Goal: Task Accomplishment & Management: Manage account settings

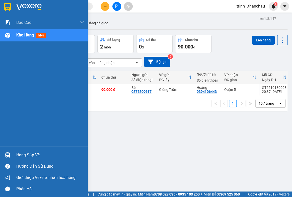
click at [31, 157] on div "Hàng sắp về" at bounding box center [50, 155] width 68 height 8
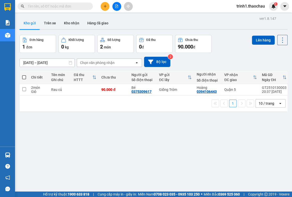
click at [249, 133] on section "Kết quả tìm kiếm ( 0 ) Bộ lọc No Data trinh1.thaochau 1 Báo cáo Báo cáo dòng ti…" at bounding box center [146, 98] width 292 height 197
click at [25, 90] on input "checkbox" at bounding box center [24, 89] width 4 height 4
checkbox input "true"
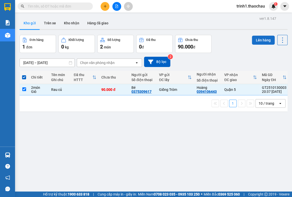
click at [253, 36] on button "Lên hàng" at bounding box center [263, 40] width 23 height 9
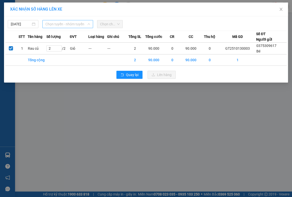
click at [54, 25] on span "Chọn tuyến - nhóm tuyến" at bounding box center [67, 24] width 44 height 8
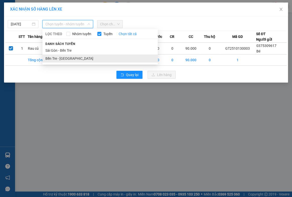
click at [52, 57] on li "Bến Tre - [GEOGRAPHIC_DATA]" at bounding box center [99, 58] width 115 height 8
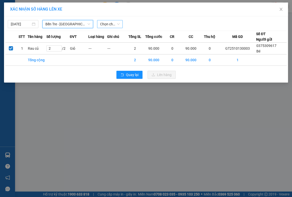
click at [104, 23] on span "Chọn chuyến" at bounding box center [110, 24] width 20 height 8
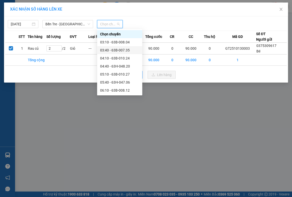
click at [111, 51] on div "03:40 - 63B-007.35" at bounding box center [119, 50] width 39 height 6
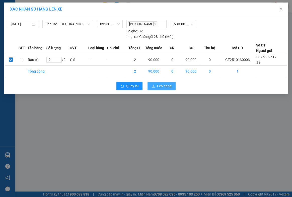
click at [158, 85] on span "Lên hàng" at bounding box center [164, 86] width 15 height 6
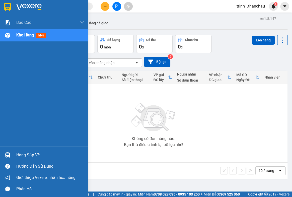
click at [14, 152] on div "Hàng sắp về" at bounding box center [44, 154] width 88 height 11
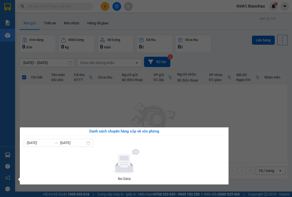
click at [253, 151] on section "Kết quả tìm kiếm ( 0 ) Bộ lọc No Data trinh1.thaochau 1 Báo cáo Báo cáo dòng ti…" at bounding box center [146, 98] width 292 height 197
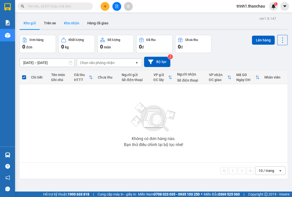
click at [75, 24] on button "Kho nhận" at bounding box center [71, 23] width 23 height 12
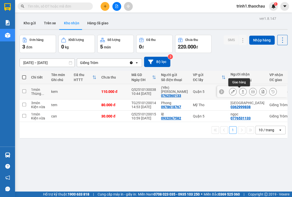
click at [241, 91] on icon at bounding box center [242, 91] width 3 height 3
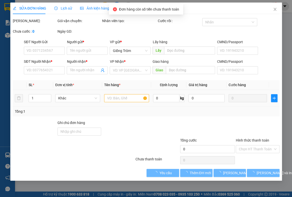
type input "0762560133"
type input "(Yến)[PERSON_NAME]"
type input "0867951197"
type input "ngân"
type input "110.000"
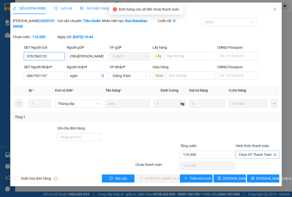
click at [244, 152] on span "Chọn HT Thanh Toán" at bounding box center [257, 155] width 38 height 8
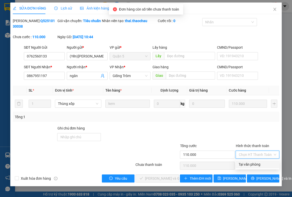
click at [244, 161] on div "Tại văn phòng" at bounding box center [257, 164] width 44 height 8
type input "0"
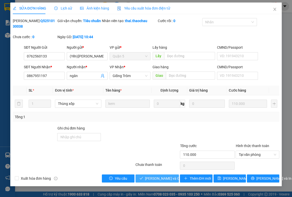
click at [154, 177] on span "[PERSON_NAME] và Giao hàng" at bounding box center [169, 178] width 48 height 6
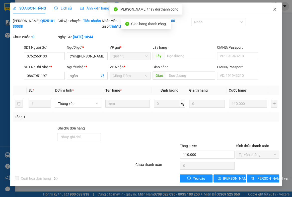
click at [272, 11] on icon "close" at bounding box center [274, 9] width 4 height 4
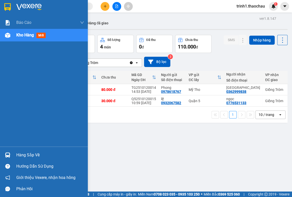
click at [24, 153] on div "Hàng sắp về" at bounding box center [50, 155] width 68 height 8
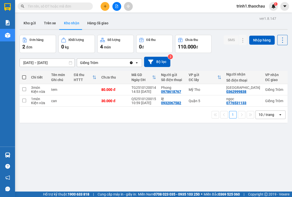
click at [242, 153] on section "Kết quả tìm kiếm ( 0 ) Bộ lọc No Data trinh1.thaochau 1 Báo cáo Báo cáo dòng ti…" at bounding box center [146, 98] width 292 height 197
